Goal: Navigation & Orientation: Find specific page/section

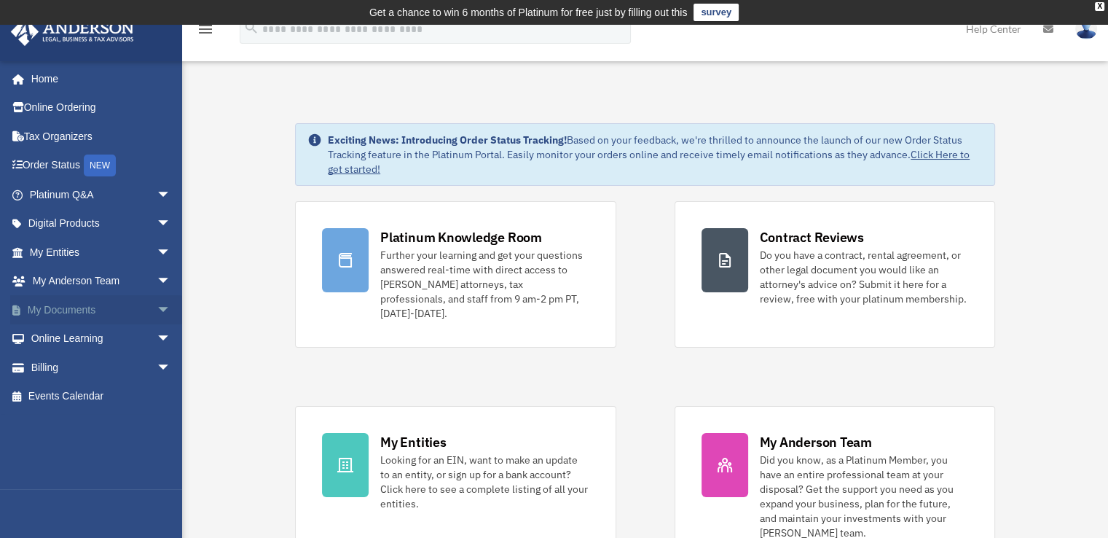
click at [157, 310] on span "arrow_drop_down" at bounding box center [171, 310] width 29 height 30
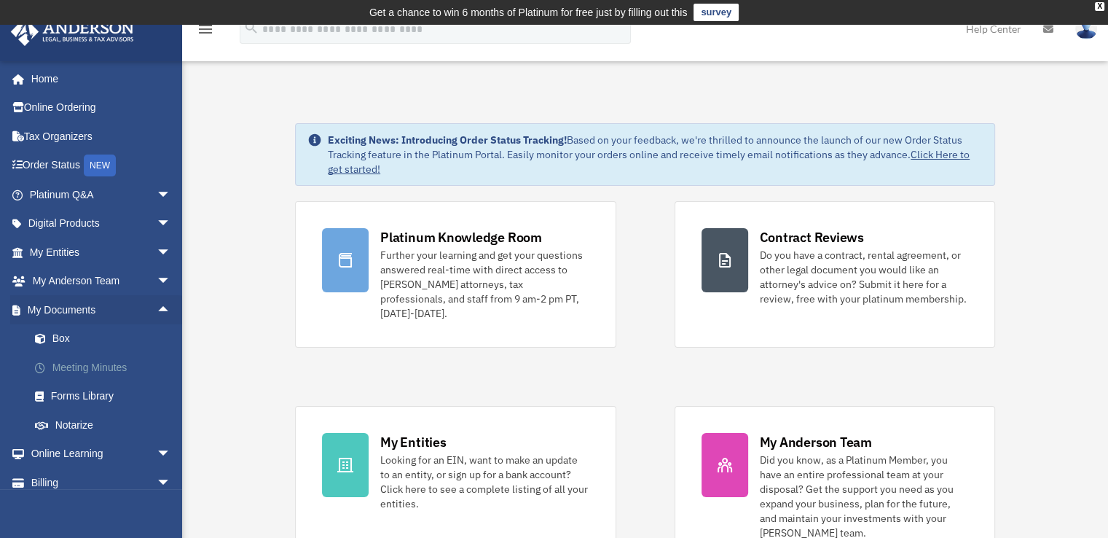
click at [118, 365] on link "Meeting Minutes" at bounding box center [106, 367] width 173 height 29
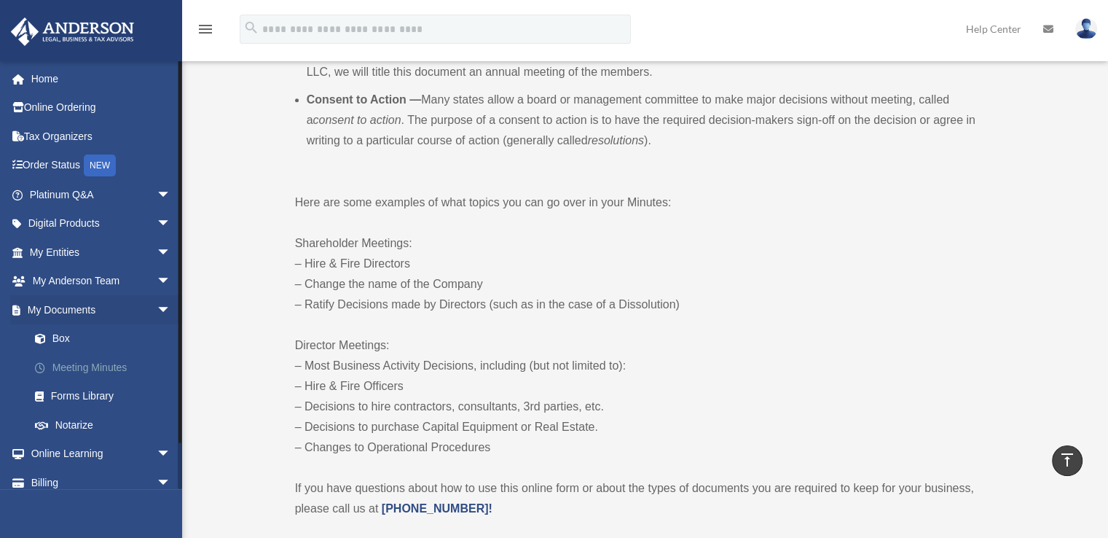
scroll to position [649, 0]
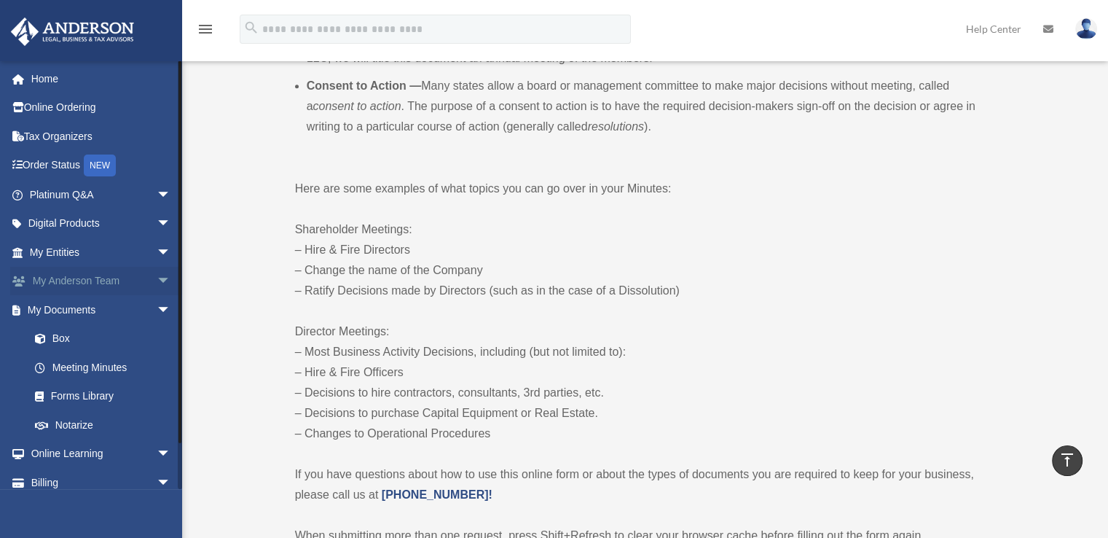
click at [157, 280] on span "arrow_drop_down" at bounding box center [171, 282] width 29 height 30
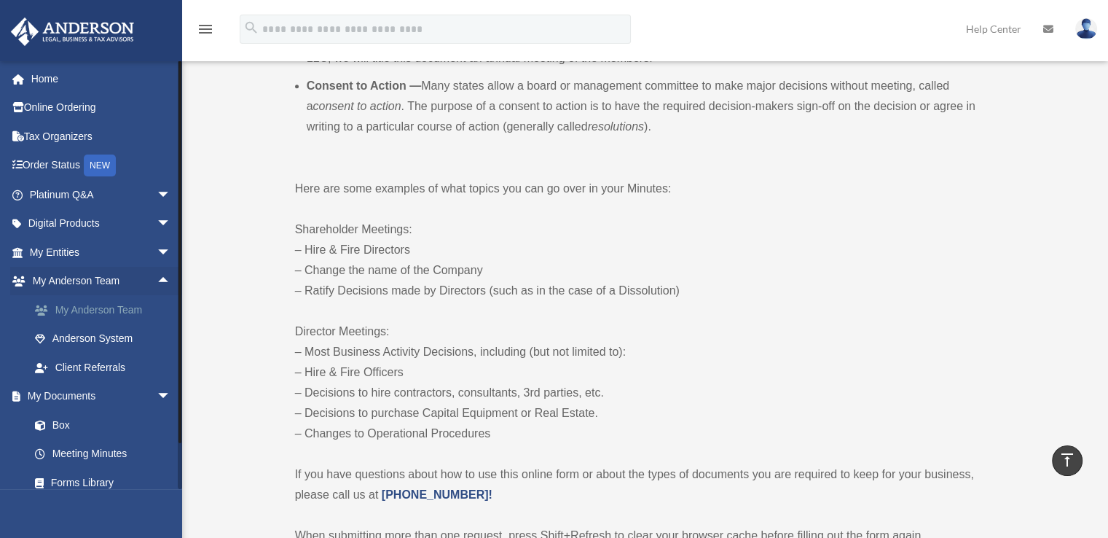
click at [109, 308] on link "My Anderson Team" at bounding box center [106, 309] width 173 height 29
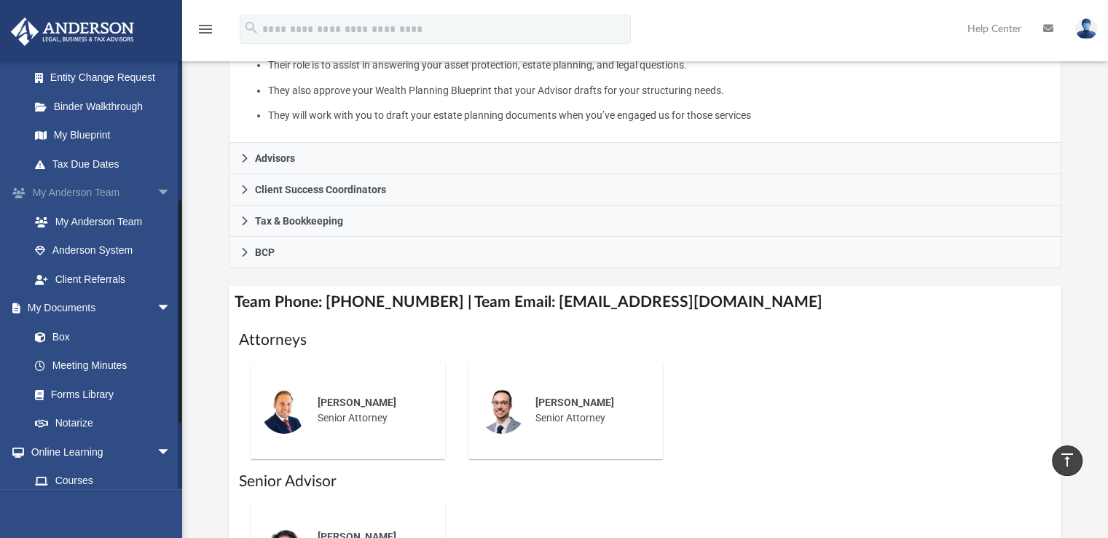
scroll to position [272, 0]
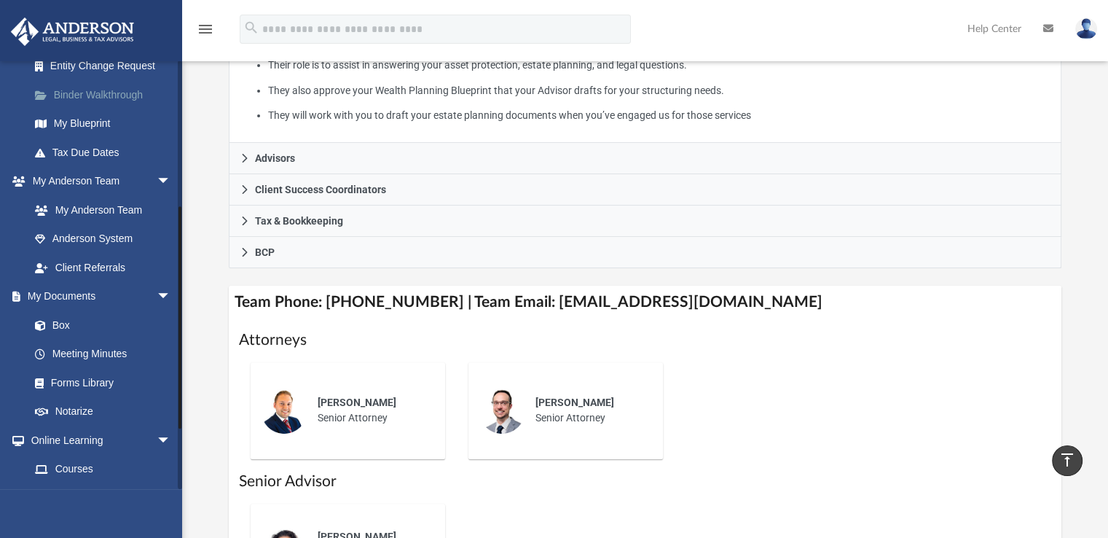
click at [101, 94] on link "Binder Walkthrough" at bounding box center [106, 94] width 173 height 29
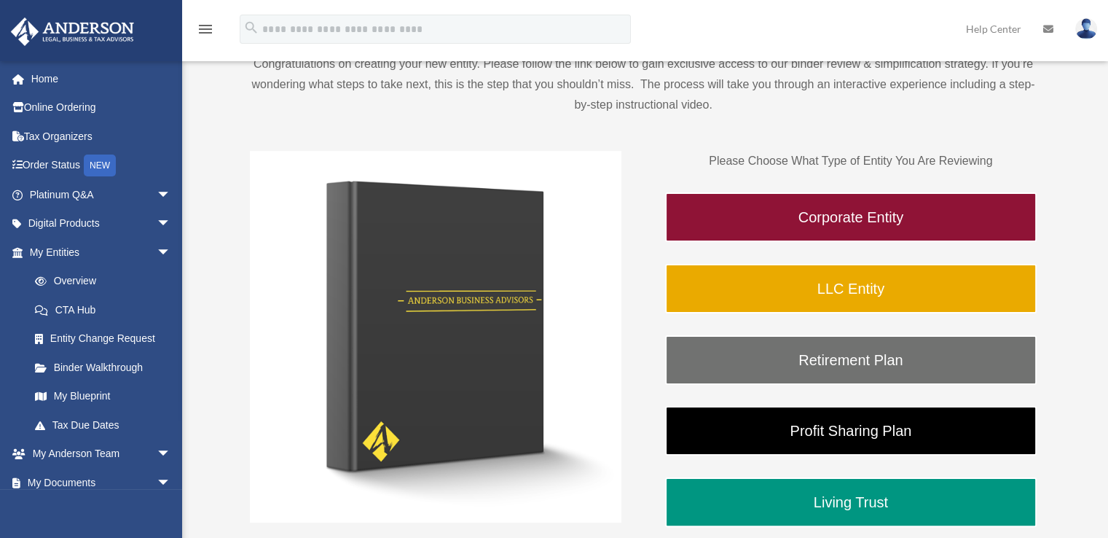
scroll to position [169, 0]
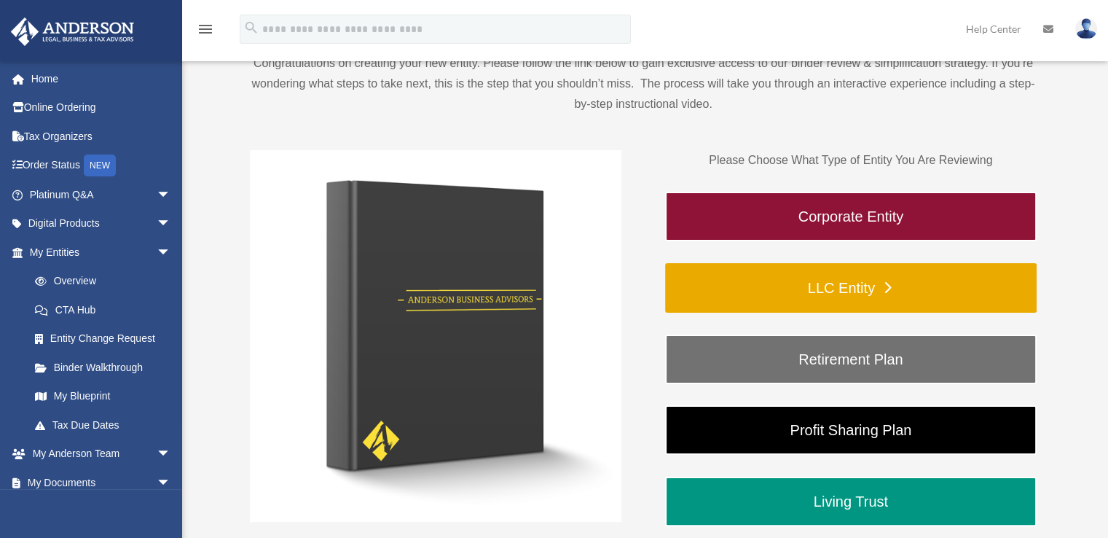
click at [833, 283] on link "LLC Entity" at bounding box center [850, 288] width 371 height 50
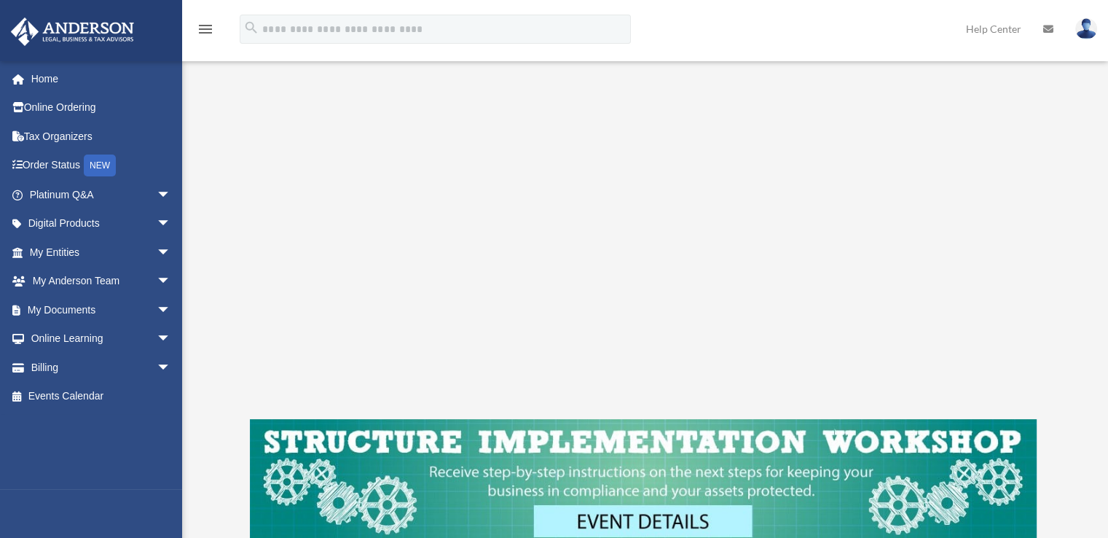
scroll to position [308, 0]
